Goal: Communication & Community: Answer question/provide support

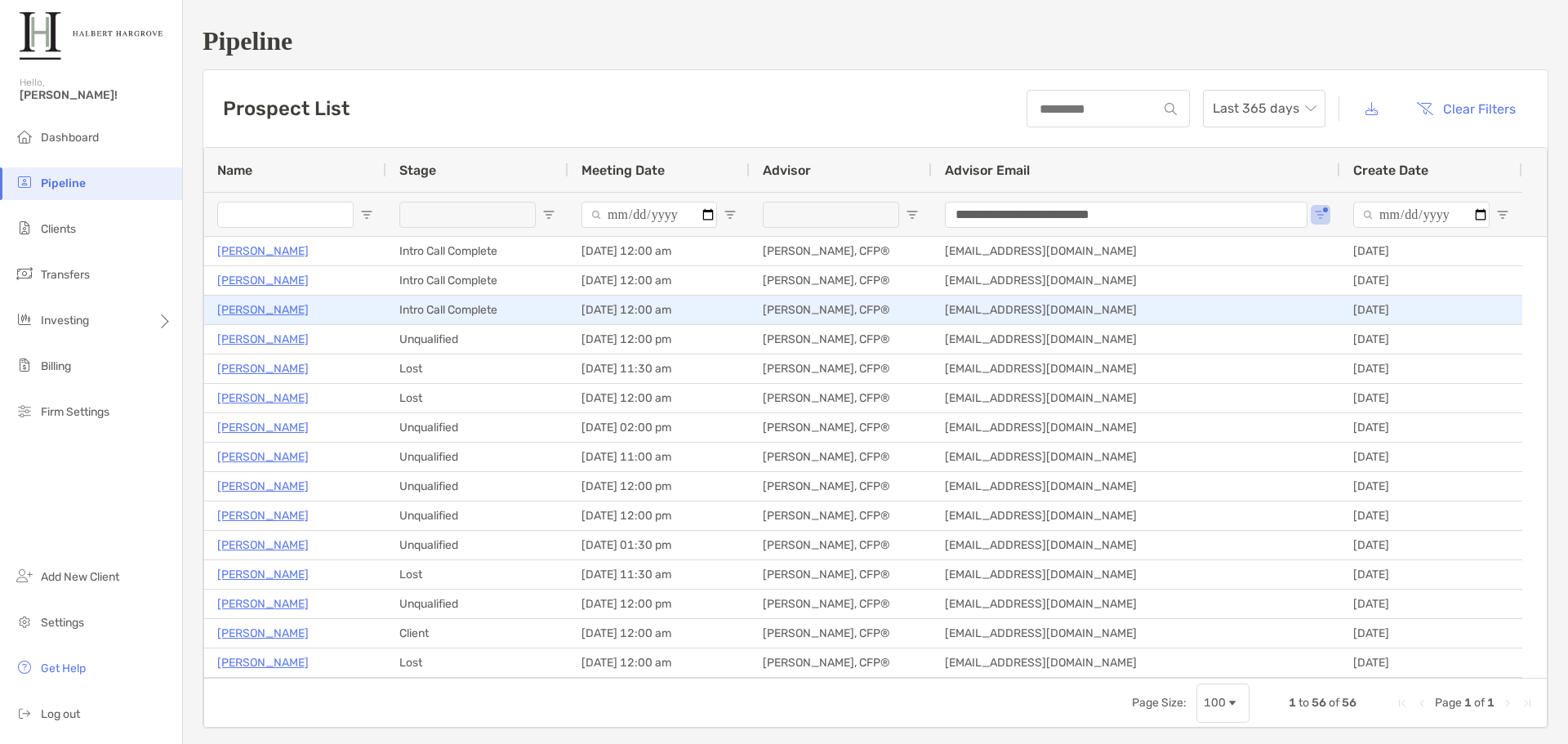
click at [273, 310] on p "[PERSON_NAME]" at bounding box center [263, 310] width 91 height 21
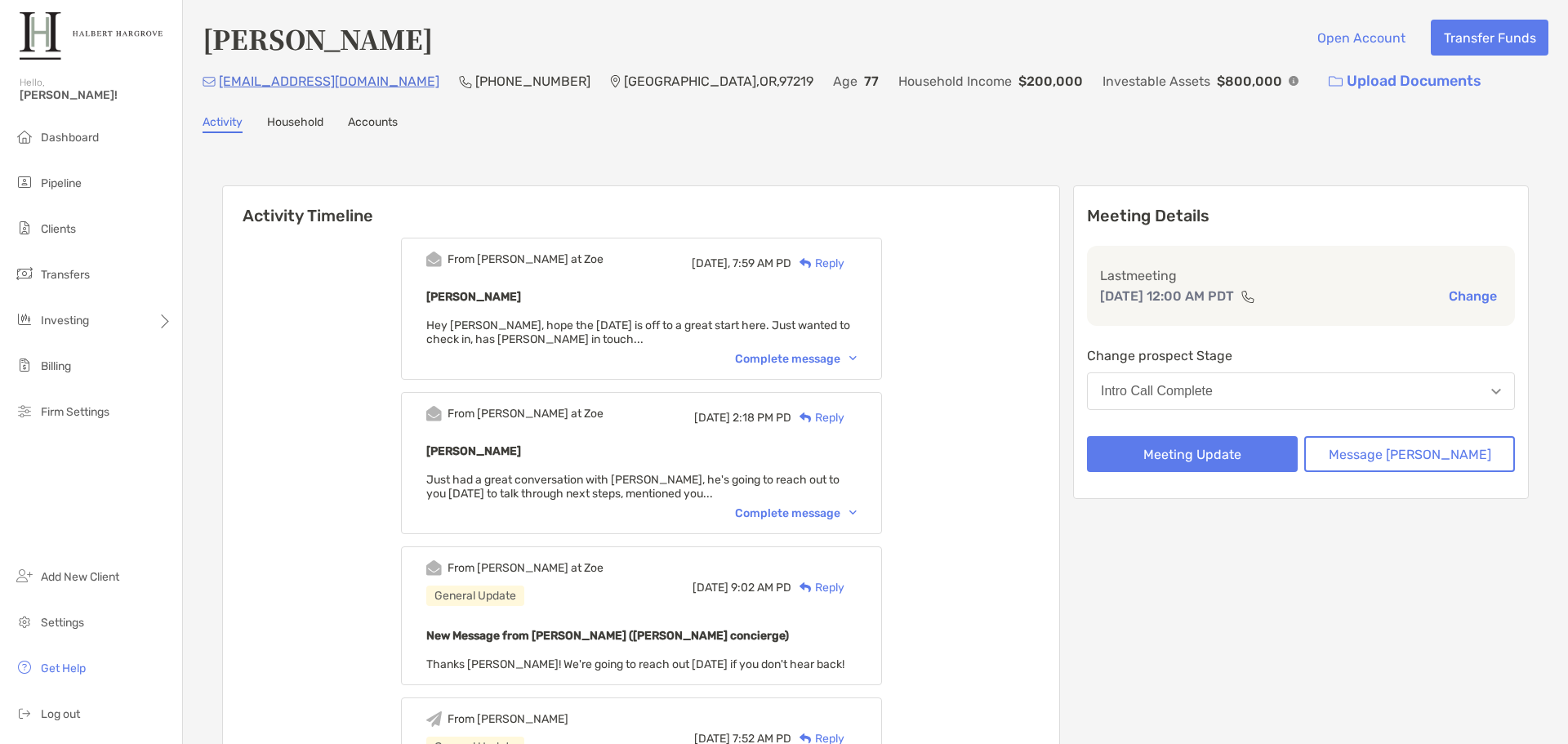
click at [799, 354] on div "Complete message" at bounding box center [795, 359] width 121 height 14
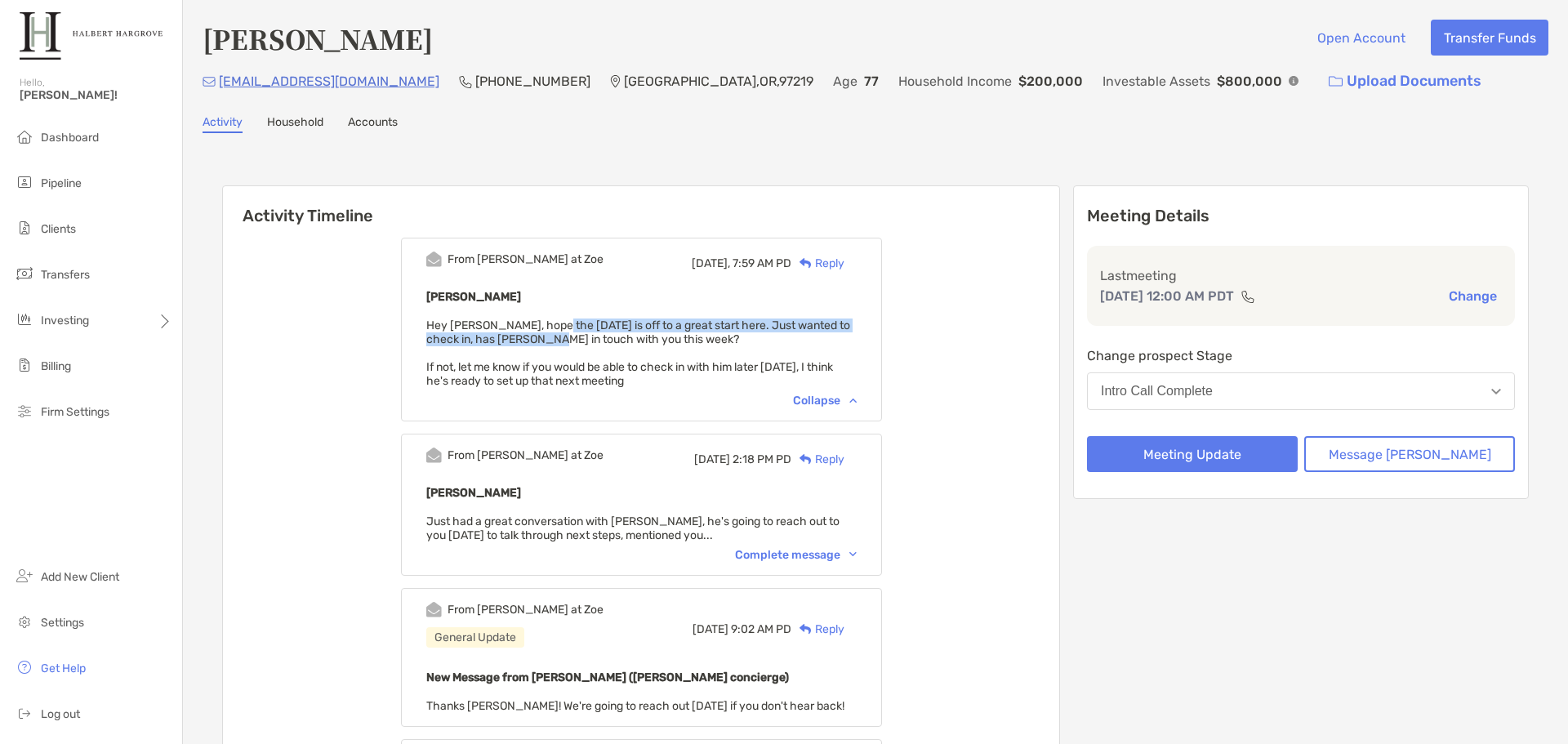
drag, startPoint x: 571, startPoint y: 321, endPoint x: 576, endPoint y: 341, distance: 20.6
click at [576, 340] on span "Hey [PERSON_NAME], hope the [DATE] is off to a great start here. Just wanted to…" at bounding box center [638, 353] width 424 height 70
drag, startPoint x: 603, startPoint y: 342, endPoint x: 607, endPoint y: 330, distance: 12.6
click at [607, 330] on span "Hey [PERSON_NAME], hope the [DATE] is off to a great start here. Just wanted to…" at bounding box center [638, 353] width 424 height 70
drag, startPoint x: 585, startPoint y: 323, endPoint x: 572, endPoint y: 338, distance: 19.8
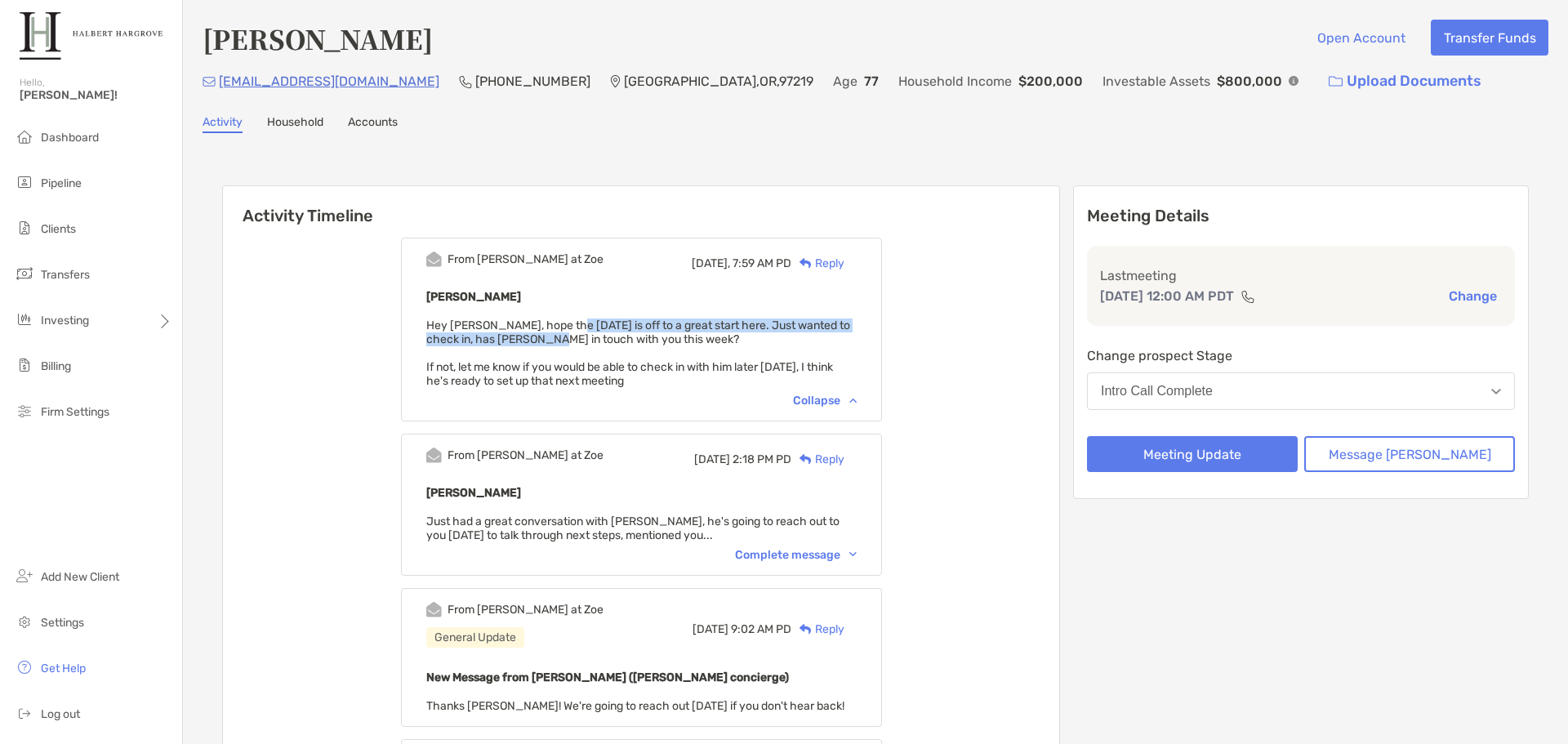
click at [572, 338] on span "Hey [PERSON_NAME], hope the [DATE] is off to a great start here. Just wanted to…" at bounding box center [638, 353] width 424 height 70
drag, startPoint x: 584, startPoint y: 338, endPoint x: 583, endPoint y: 328, distance: 10.0
click at [583, 328] on span "Hey Tony, hope the Friday is off to a great start here. Just wanted to check in…" at bounding box center [638, 353] width 424 height 70
drag, startPoint x: 549, startPoint y: 326, endPoint x: 608, endPoint y: 339, distance: 60.4
click at [608, 339] on span "Hey Tony, hope the Friday is off to a great start here. Just wanted to check in…" at bounding box center [638, 353] width 424 height 70
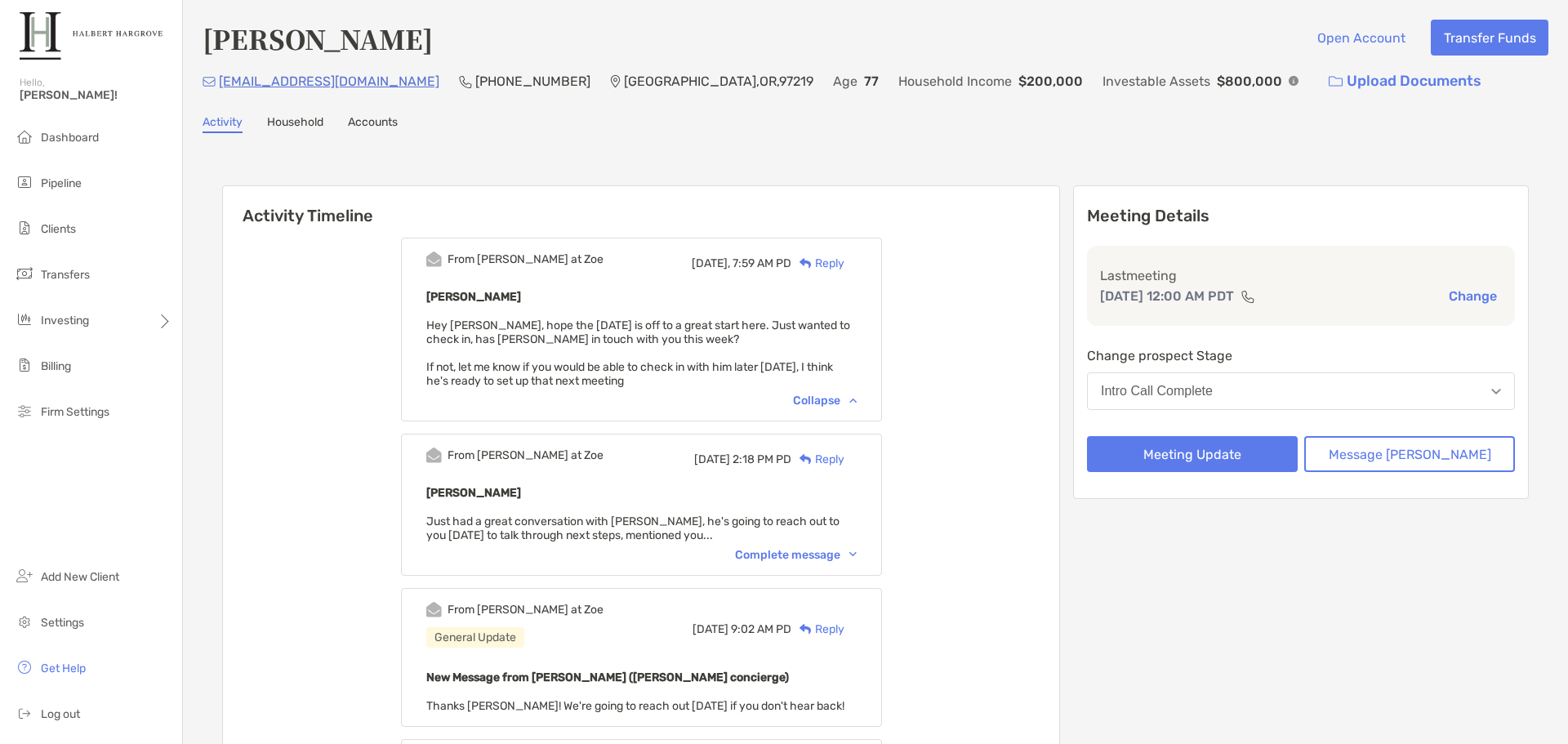
click at [672, 343] on span "Hey Tony, hope the Friday is off to a great start here. Just wanted to check in…" at bounding box center [638, 353] width 424 height 70
click at [1384, 453] on button "Message Zoe" at bounding box center [1409, 454] width 211 height 36
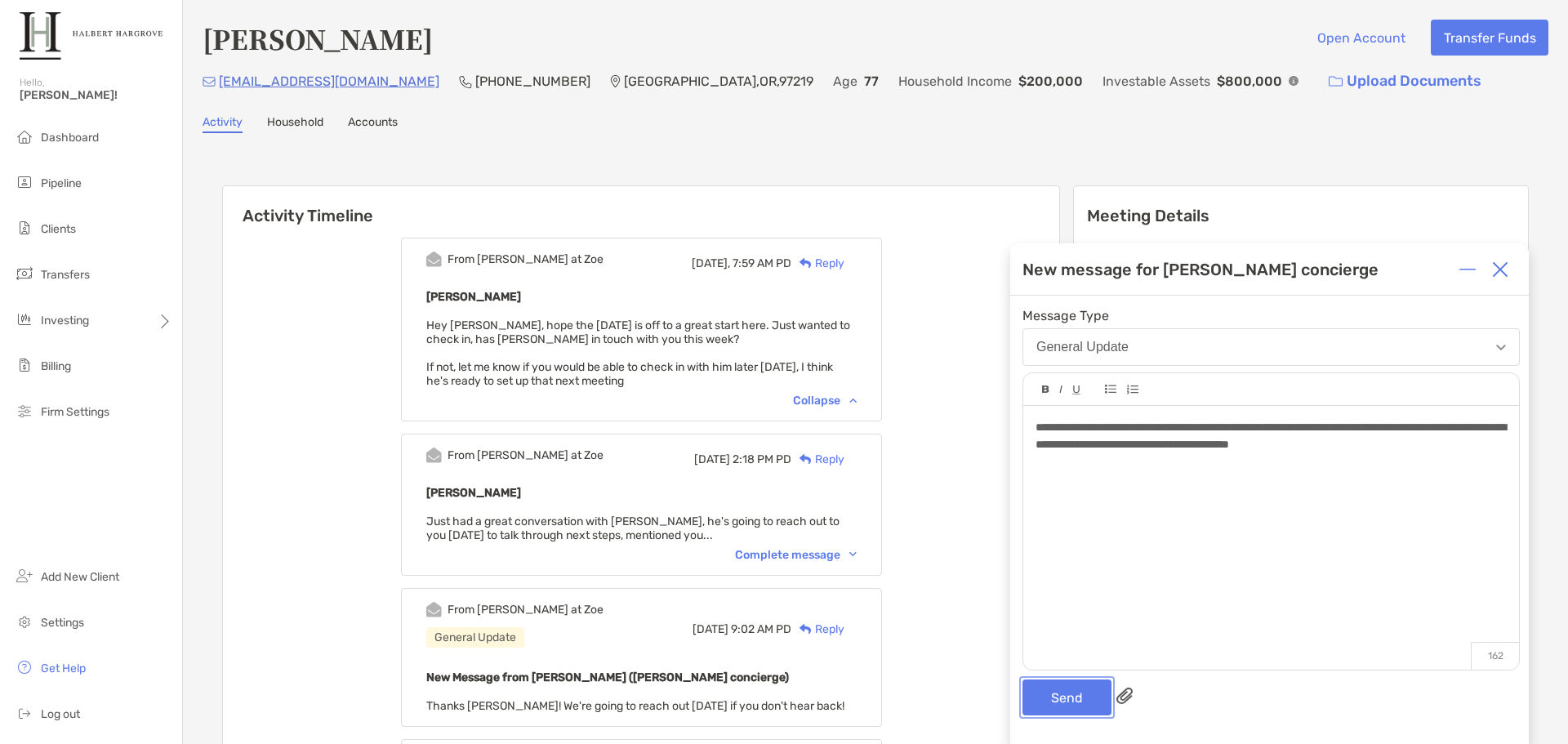
click at [1057, 702] on button "Send" at bounding box center [1066, 698] width 89 height 36
